Goal: Task Accomplishment & Management: Use online tool/utility

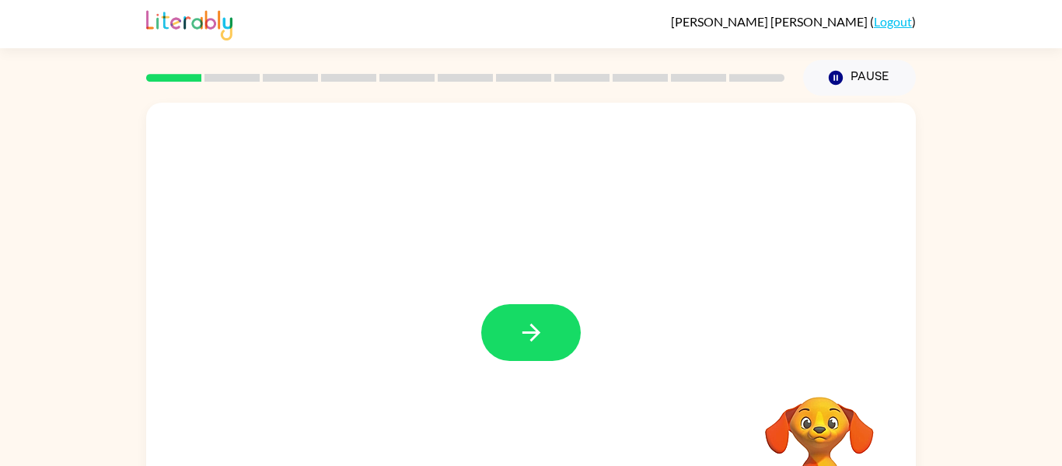
click at [501, 371] on div at bounding box center [531, 325] width 770 height 444
click at [523, 341] on icon "button" at bounding box center [531, 332] width 27 height 27
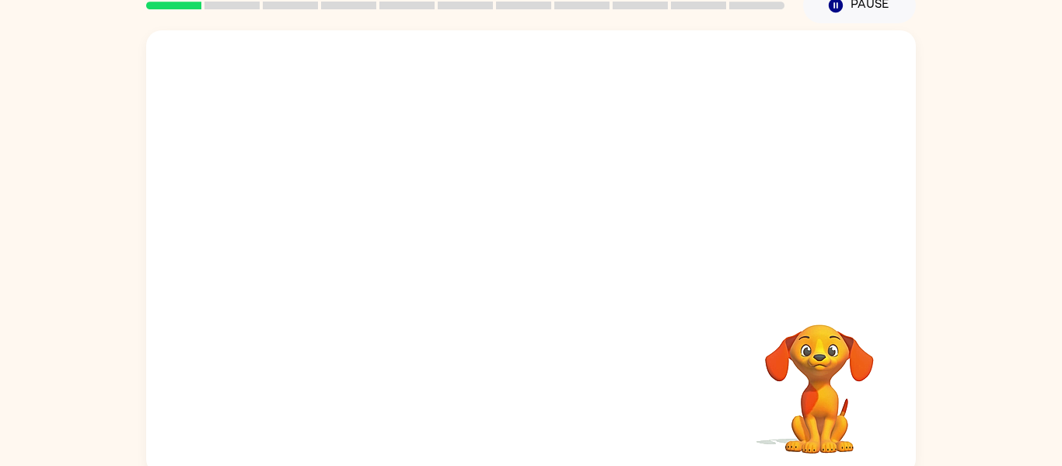
scroll to position [75, 0]
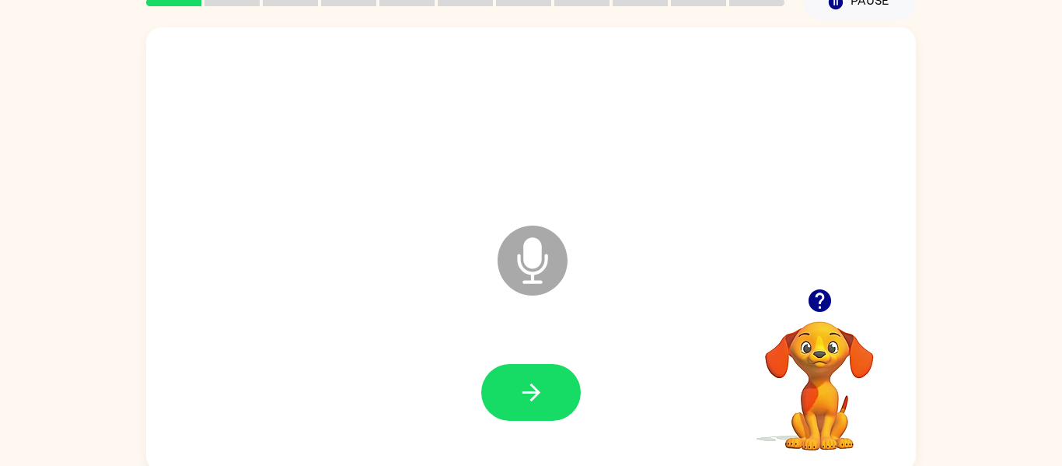
click at [536, 255] on icon "Microphone The Microphone is here when it is your turn to talk" at bounding box center [610, 280] width 233 height 117
click at [509, 396] on button "button" at bounding box center [531, 392] width 100 height 57
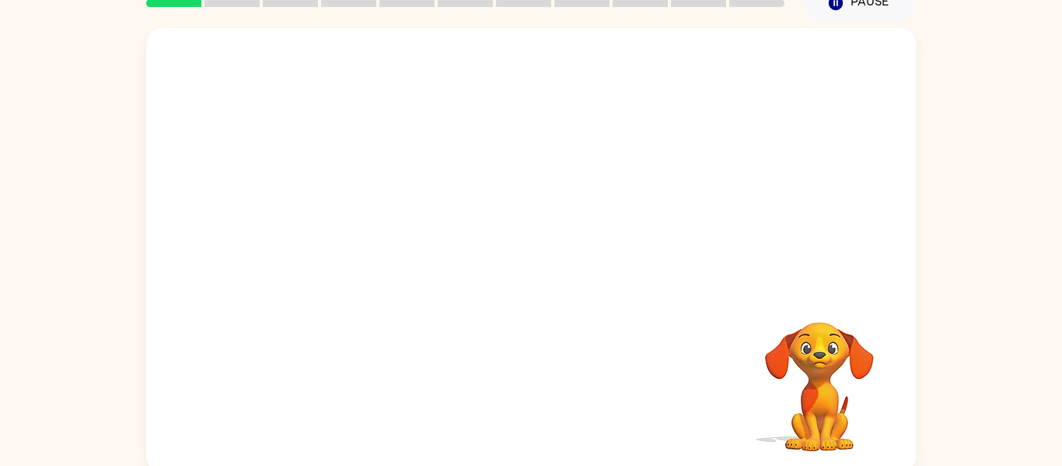
scroll to position [72, 0]
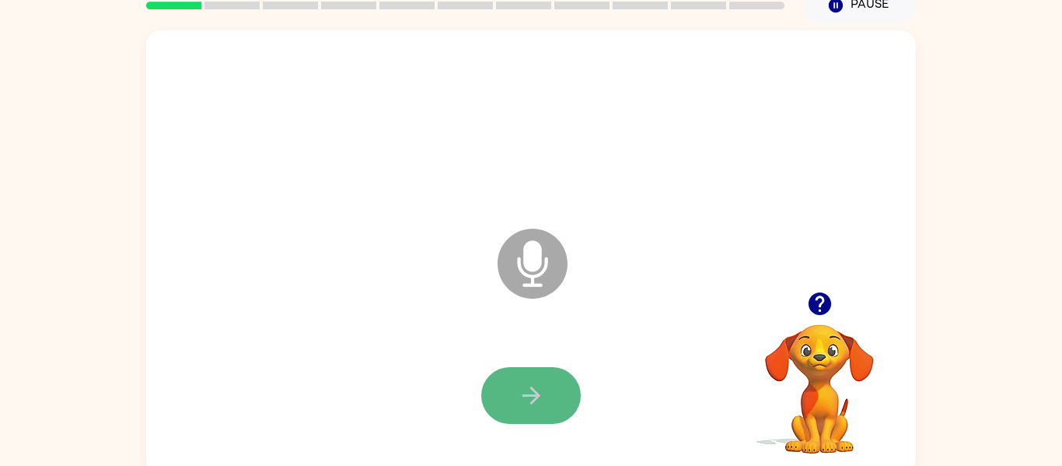
click at [540, 408] on icon "button" at bounding box center [531, 395] width 27 height 27
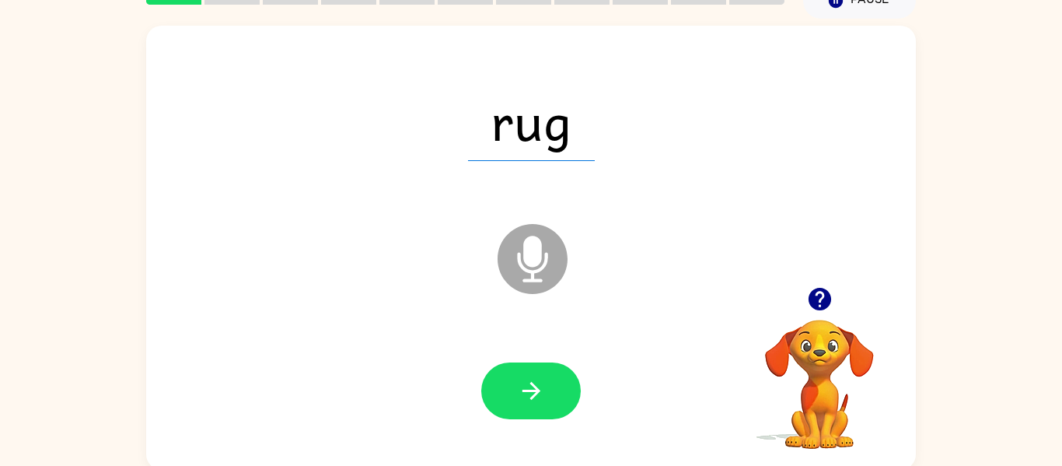
scroll to position [81, 0]
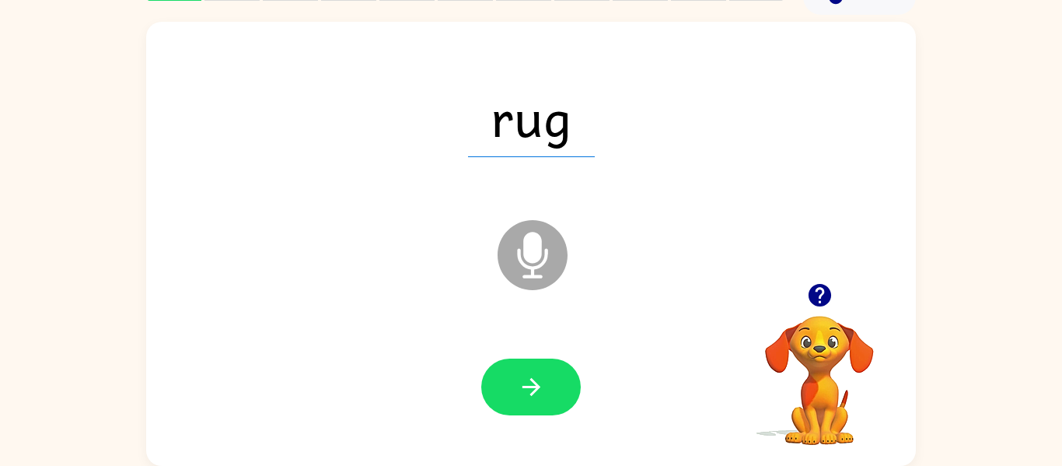
click at [533, 253] on icon "Microphone The Microphone is here when it is your turn to talk" at bounding box center [610, 274] width 233 height 117
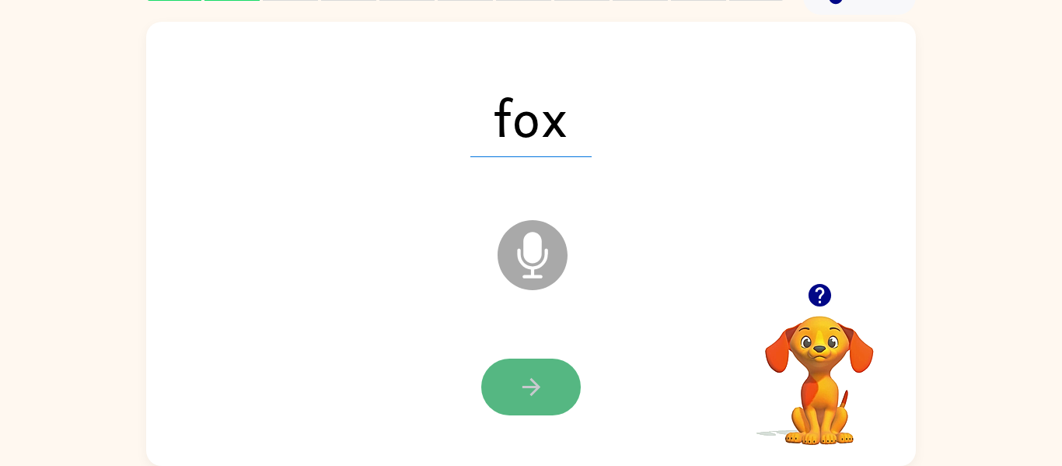
click at [552, 404] on button "button" at bounding box center [531, 386] width 100 height 57
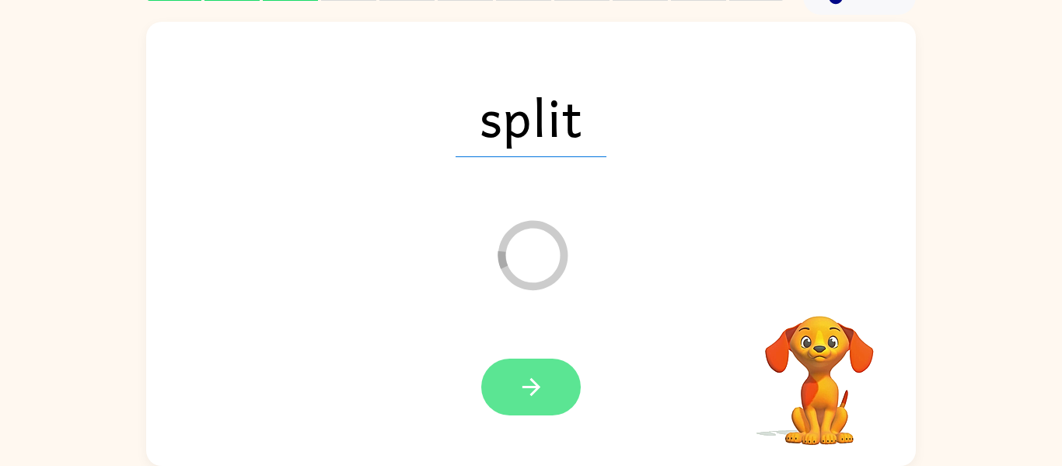
click at [549, 379] on button "button" at bounding box center [531, 386] width 100 height 57
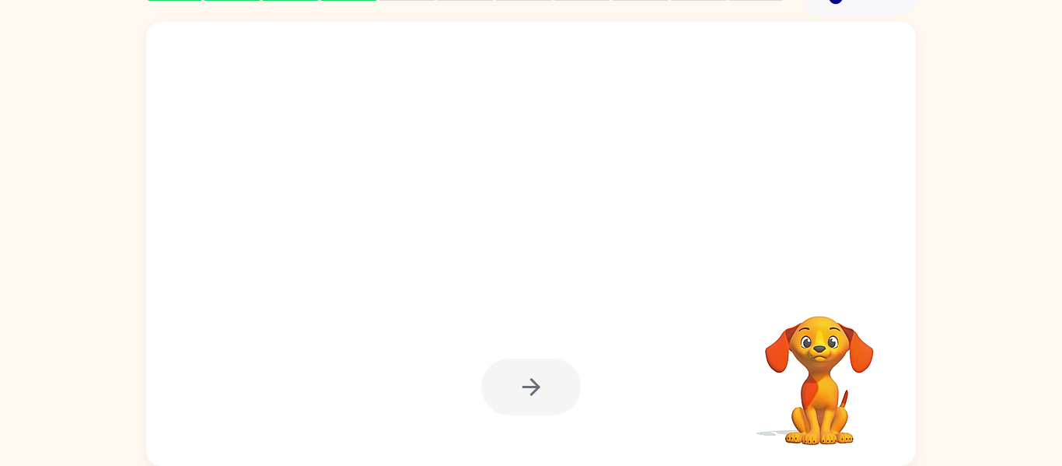
click at [550, 378] on div at bounding box center [531, 386] width 100 height 57
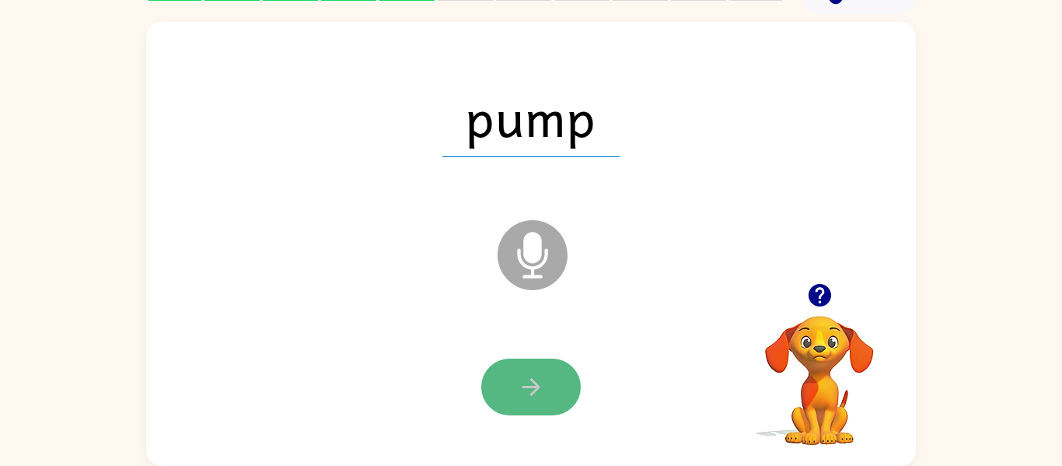
click at [534, 393] on icon "button" at bounding box center [531, 386] width 27 height 27
click at [508, 380] on button "button" at bounding box center [531, 386] width 100 height 57
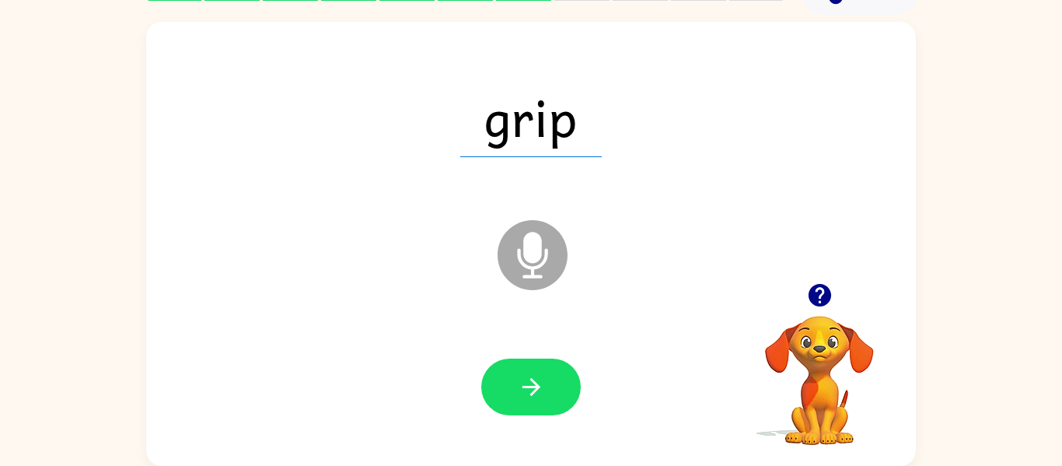
click at [520, 267] on icon at bounding box center [533, 255] width 70 height 70
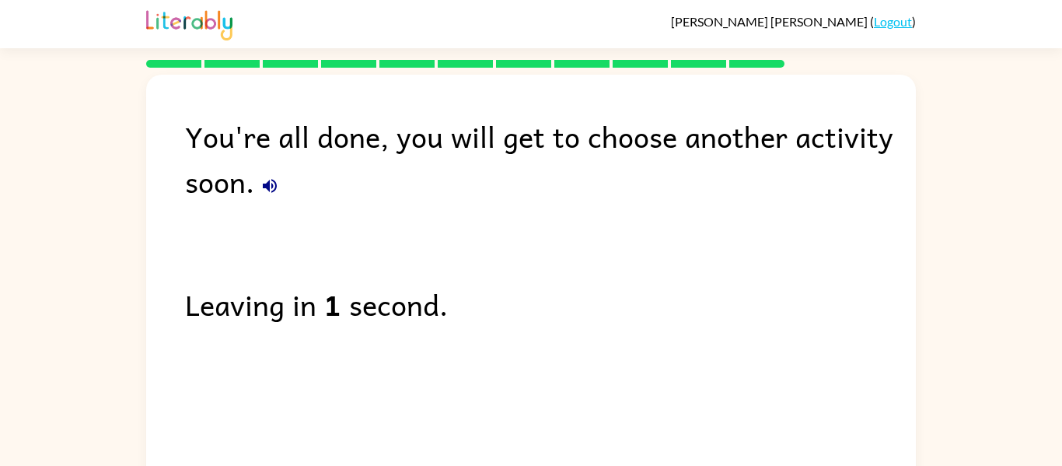
scroll to position [53, 0]
